Goal: Find specific page/section

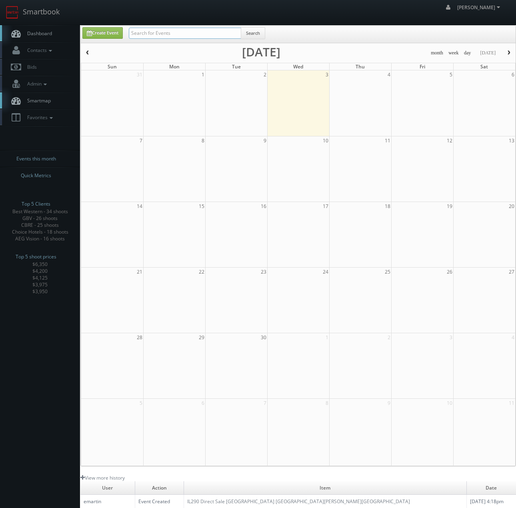
click at [165, 32] on input "text" at bounding box center [185, 33] width 112 height 11
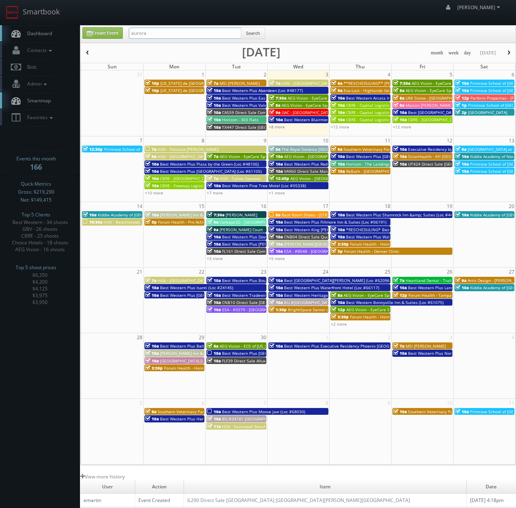
type input "aurora"
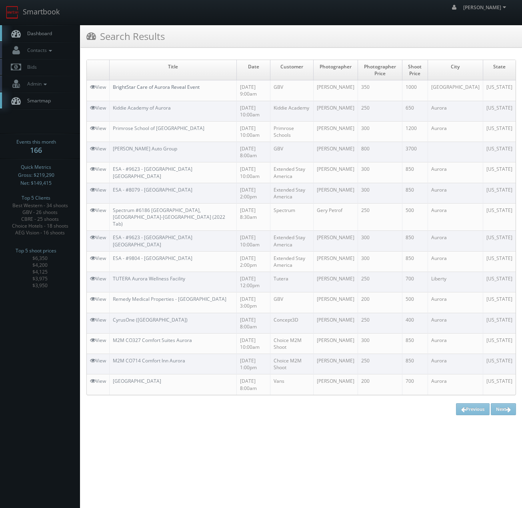
click at [162, 88] on link "BrightStar Care of Aurora Reveal Event" at bounding box center [156, 87] width 87 height 7
